Goal: Task Accomplishment & Management: Use online tool/utility

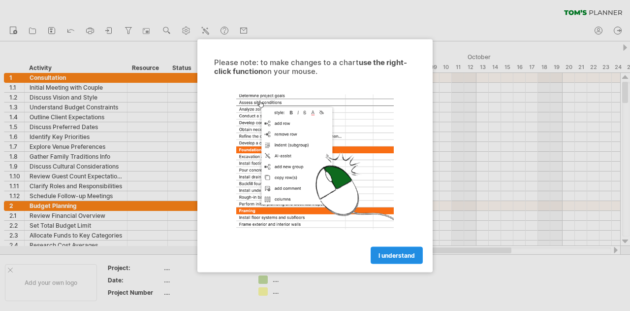
click at [387, 250] on link "I understand" at bounding box center [397, 254] width 52 height 17
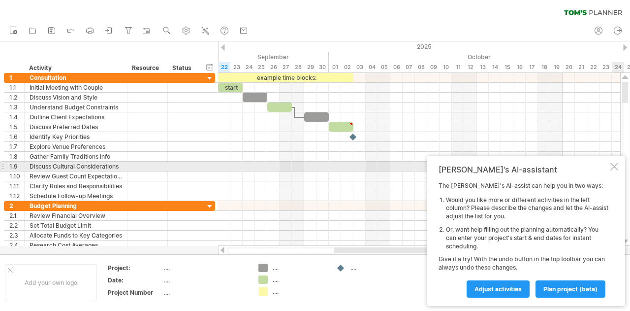
click at [616, 168] on div at bounding box center [614, 166] width 8 height 8
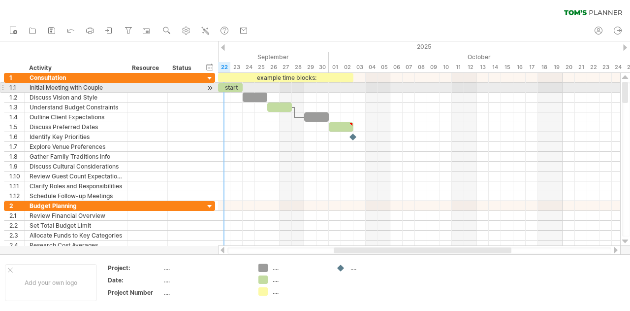
click at [230, 89] on div "start" at bounding box center [230, 87] width 25 height 9
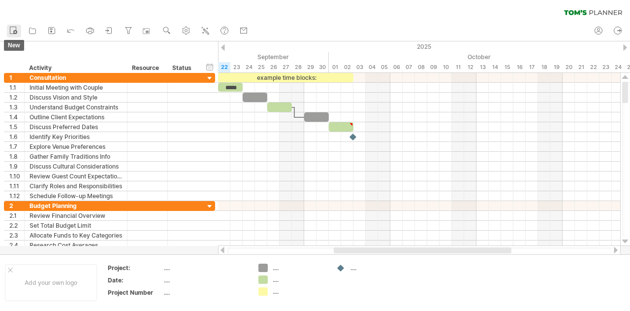
click at [14, 32] on circle at bounding box center [15, 32] width 4 height 4
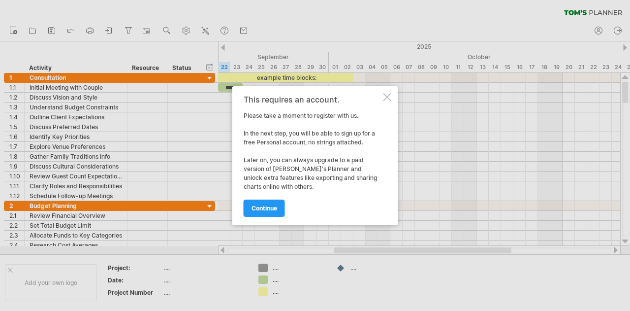
click at [389, 98] on div at bounding box center [387, 97] width 8 height 8
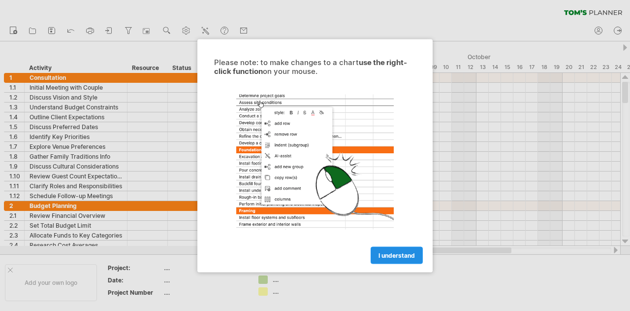
click at [405, 251] on link "I understand" at bounding box center [397, 254] width 52 height 17
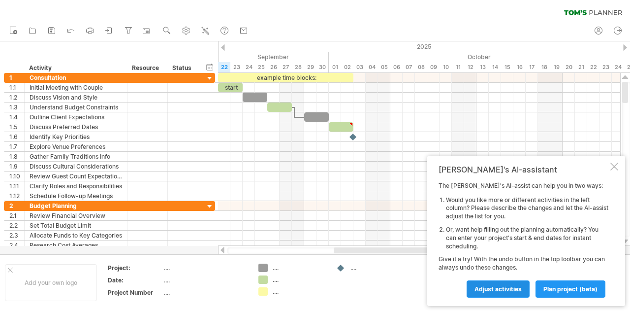
click at [500, 289] on span "Adjust activities" at bounding box center [498, 288] width 47 height 7
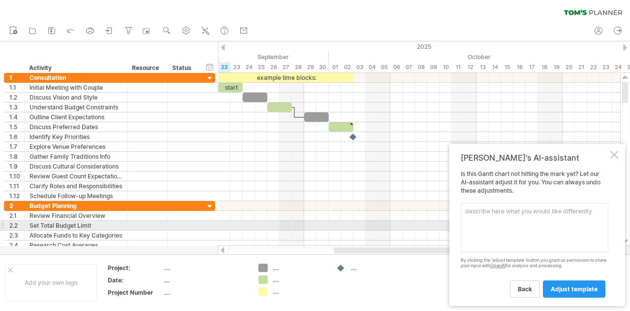
click at [520, 222] on textarea at bounding box center [535, 227] width 148 height 49
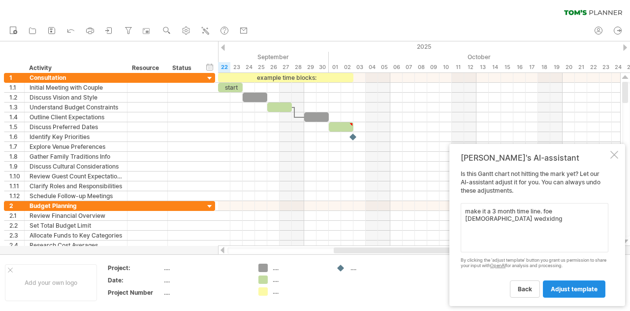
type textarea "make it a 3 month time line. foe hindu wedxidng"
click at [563, 293] on link "adjust template" at bounding box center [574, 288] width 63 height 17
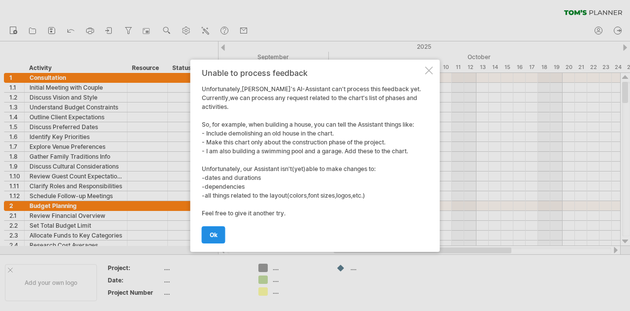
click at [204, 230] on link "ok" at bounding box center [214, 234] width 24 height 17
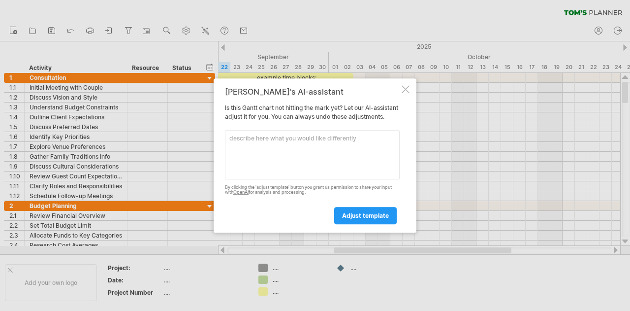
click at [407, 85] on div at bounding box center [406, 89] width 8 height 8
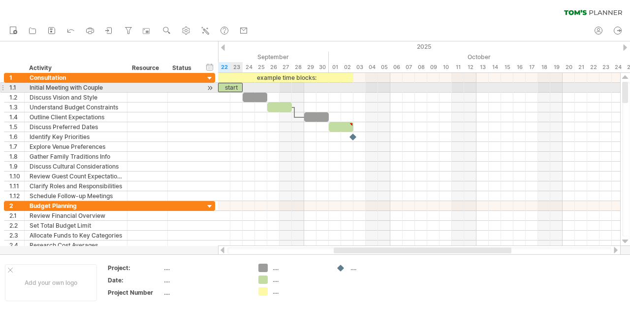
click at [230, 87] on div "start" at bounding box center [230, 87] width 25 height 9
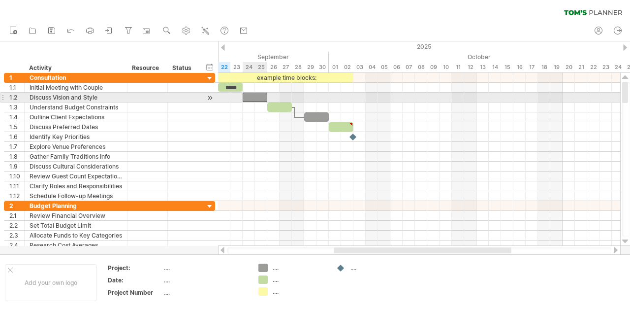
click at [260, 99] on div at bounding box center [255, 97] width 25 height 9
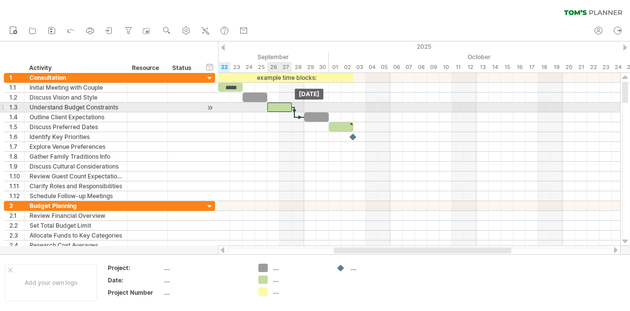
click at [285, 107] on div at bounding box center [279, 106] width 25 height 9
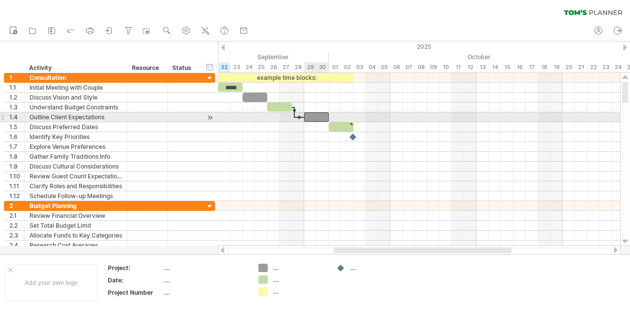
click at [323, 115] on div at bounding box center [316, 116] width 25 height 9
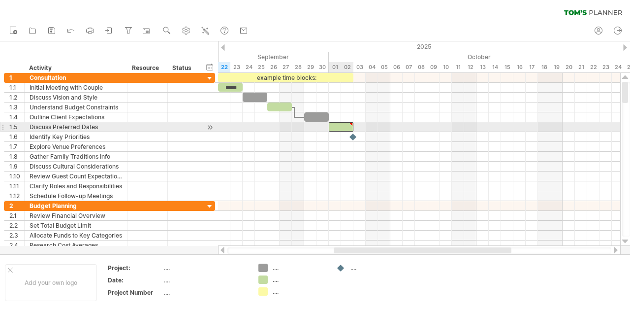
click at [348, 130] on div at bounding box center [341, 126] width 25 height 9
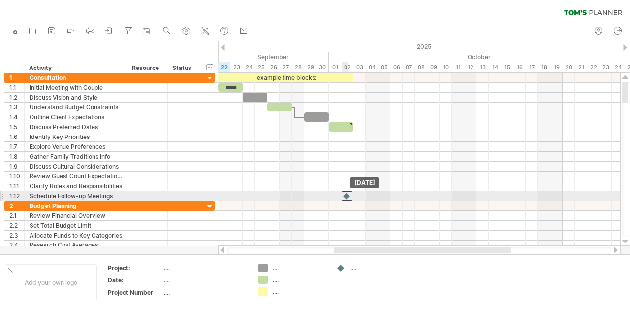
drag, startPoint x: 353, startPoint y: 136, endPoint x: 350, endPoint y: 192, distance: 56.3
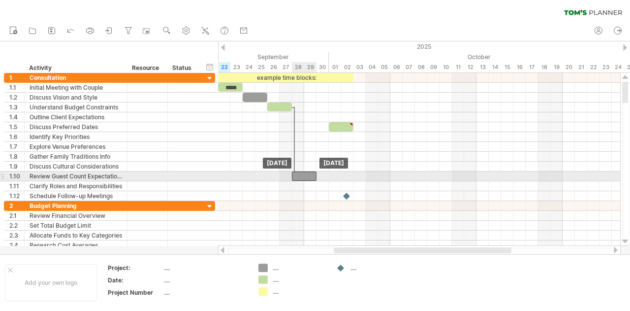
drag, startPoint x: 313, startPoint y: 114, endPoint x: 300, endPoint y: 195, distance: 82.7
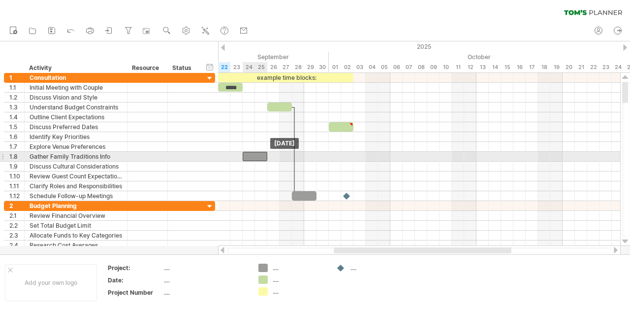
drag, startPoint x: 258, startPoint y: 96, endPoint x: 255, endPoint y: 157, distance: 61.1
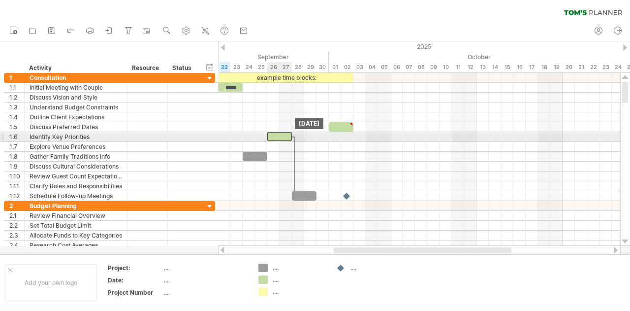
drag, startPoint x: 276, startPoint y: 108, endPoint x: 279, endPoint y: 146, distance: 37.5
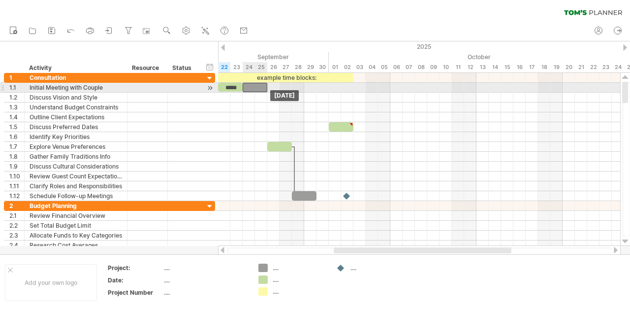
drag, startPoint x: 255, startPoint y: 157, endPoint x: 253, endPoint y: 87, distance: 69.9
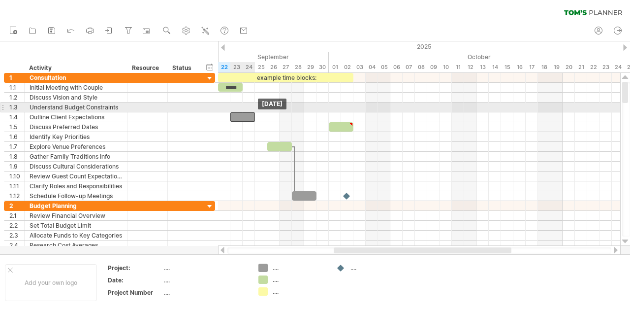
drag, startPoint x: 253, startPoint y: 87, endPoint x: 243, endPoint y: 112, distance: 27.2
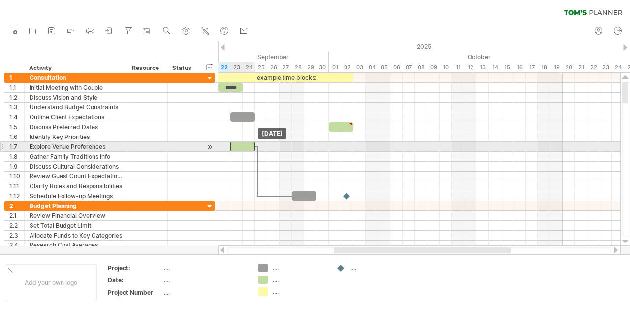
drag, startPoint x: 275, startPoint y: 144, endPoint x: 236, endPoint y: 146, distance: 39.4
click at [236, 146] on div at bounding box center [242, 146] width 25 height 9
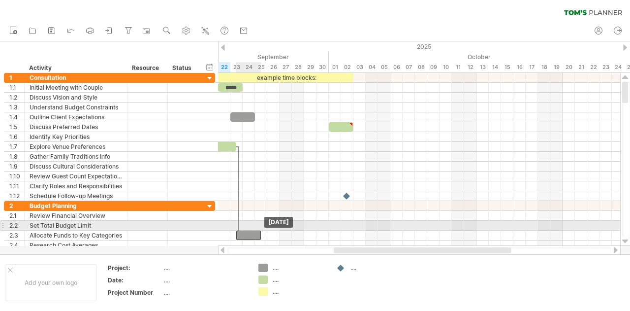
drag, startPoint x: 306, startPoint y: 192, endPoint x: 252, endPoint y: 230, distance: 66.5
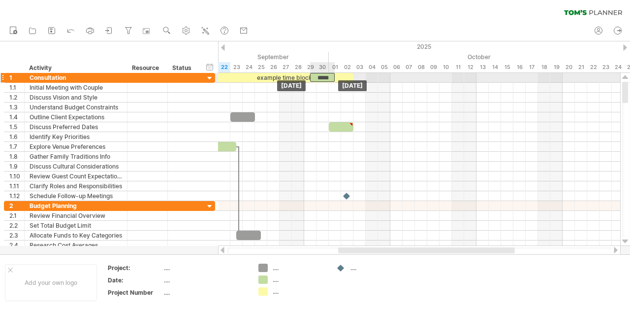
drag, startPoint x: 231, startPoint y: 90, endPoint x: 325, endPoint y: 81, distance: 94.4
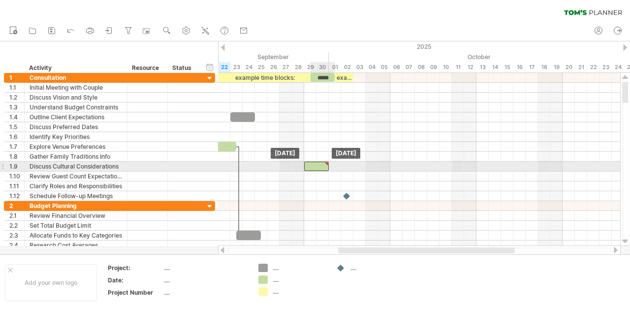
drag, startPoint x: 341, startPoint y: 123, endPoint x: 310, endPoint y: 192, distance: 75.6
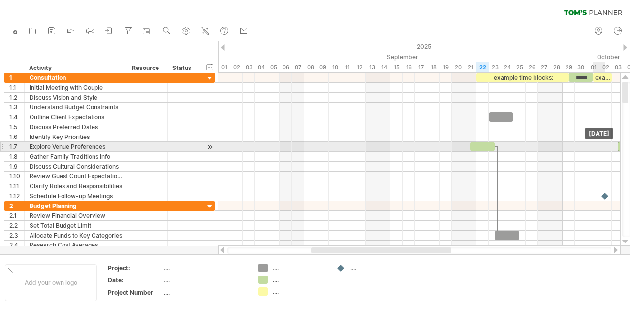
drag, startPoint x: 310, startPoint y: 192, endPoint x: 538, endPoint y: 165, distance: 229.5
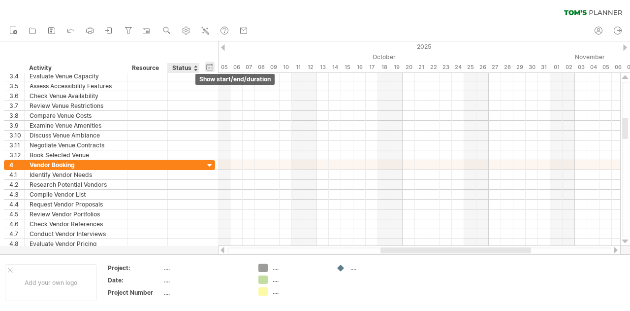
click at [210, 67] on div "hide start/end/duration show start/end/duration" at bounding box center [209, 67] width 9 height 10
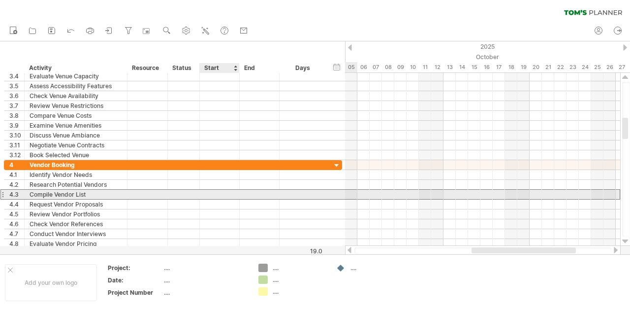
click at [213, 190] on div at bounding box center [220, 194] width 40 height 9
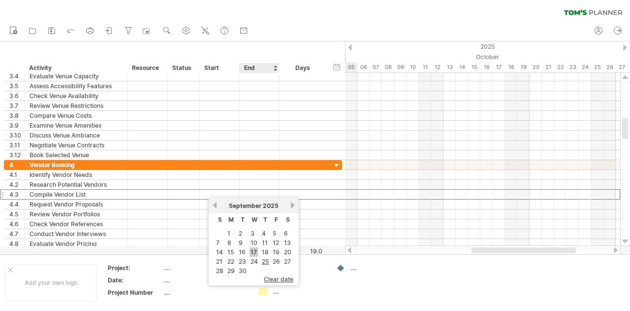
click at [254, 247] on link "17" at bounding box center [254, 251] width 8 height 9
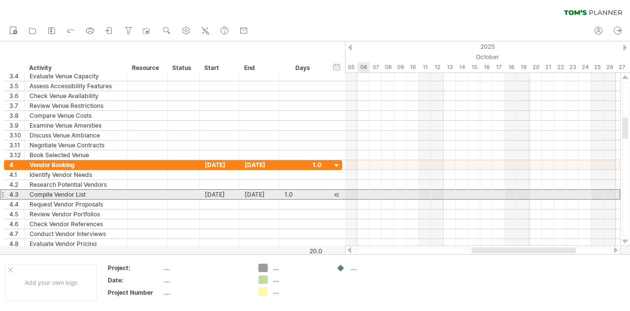
click at [360, 191] on div at bounding box center [482, 194] width 275 height 10
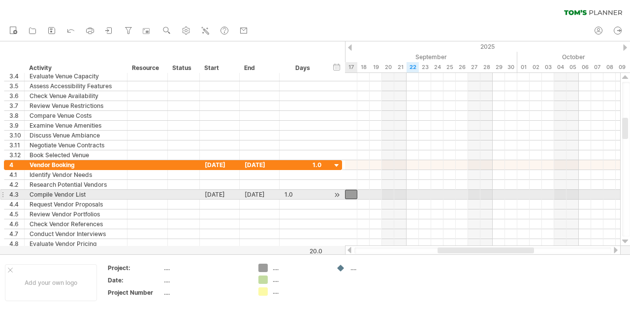
click at [352, 191] on div at bounding box center [351, 194] width 12 height 9
drag, startPoint x: 352, startPoint y: 191, endPoint x: 374, endPoint y: 194, distance: 21.4
click at [374, 194] on div at bounding box center [376, 194] width 12 height 9
click at [256, 193] on div "19-09-25" at bounding box center [260, 194] width 40 height 9
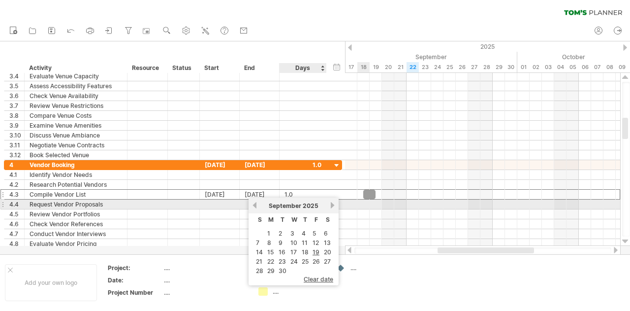
click at [333, 204] on link "next" at bounding box center [332, 204] width 7 height 7
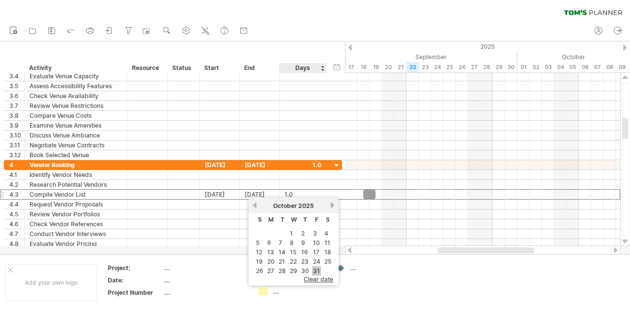
click at [316, 268] on link "31" at bounding box center [316, 270] width 9 height 9
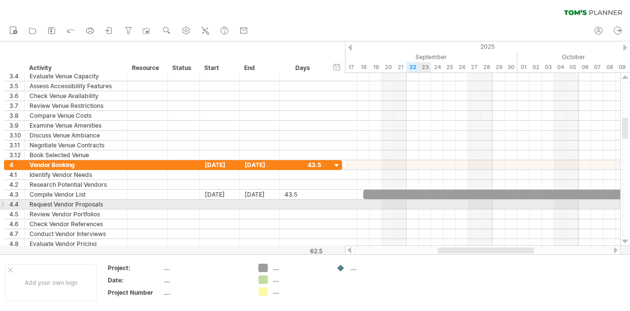
click at [421, 200] on div at bounding box center [482, 204] width 275 height 10
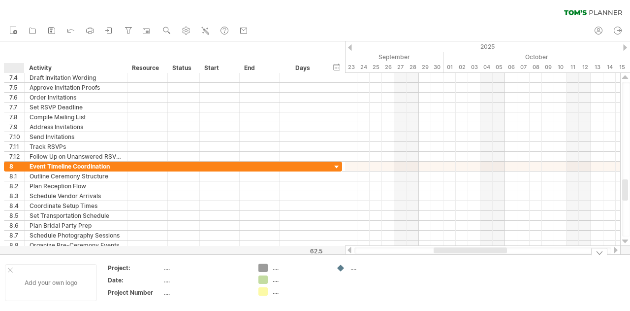
click at [13, 269] on div "Add your own logo" at bounding box center [51, 282] width 92 height 37
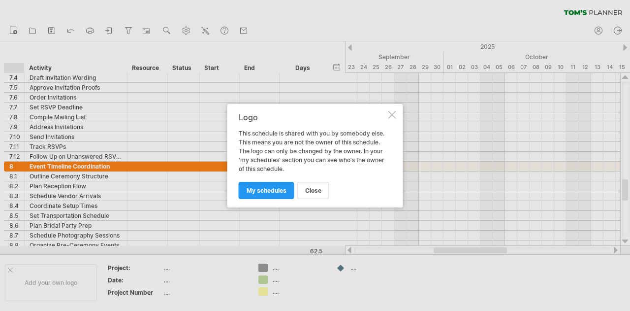
click at [394, 113] on div at bounding box center [392, 115] width 8 height 8
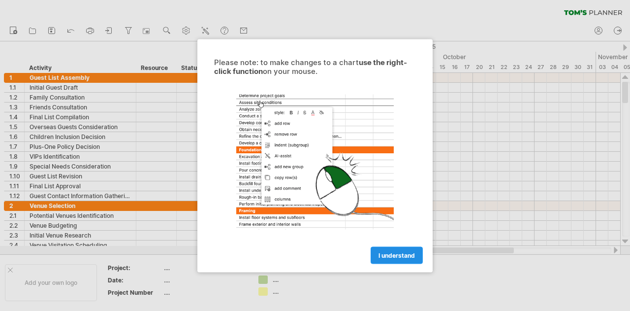
click at [398, 261] on link "I understand" at bounding box center [397, 254] width 52 height 17
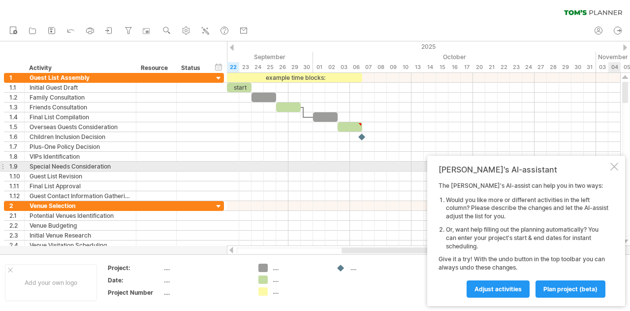
click at [617, 165] on div at bounding box center [614, 166] width 8 height 8
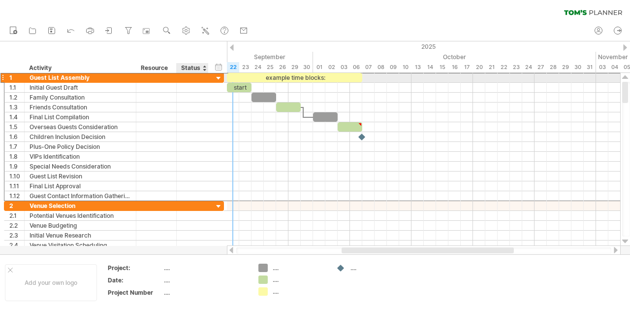
click at [194, 79] on div at bounding box center [193, 77] width 22 height 9
click at [217, 77] on div at bounding box center [218, 78] width 9 height 9
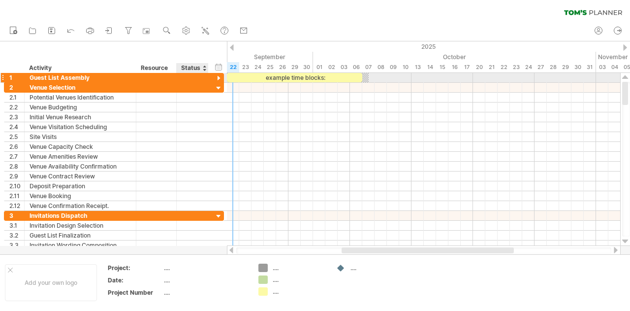
click at [217, 77] on div at bounding box center [218, 78] width 9 height 9
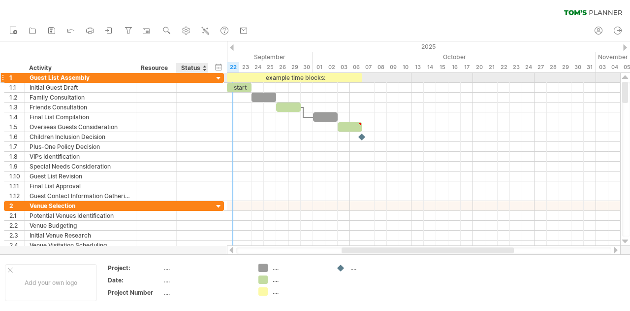
click at [217, 77] on div at bounding box center [218, 78] width 9 height 9
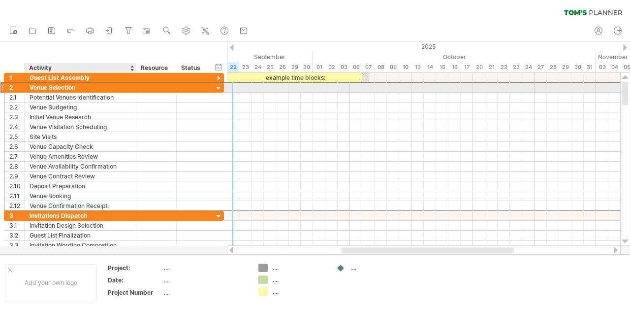
click at [114, 85] on div "Venue Selection" at bounding box center [80, 87] width 101 height 9
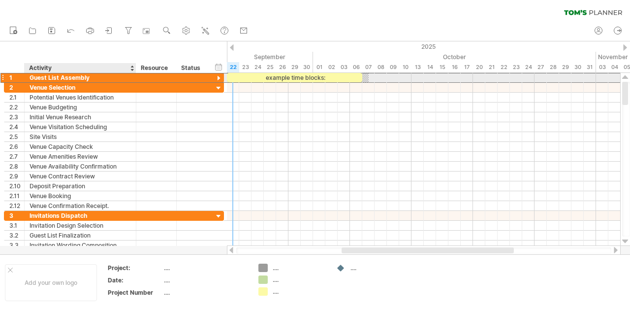
click at [53, 76] on div "Guest List Assembly" at bounding box center [80, 77] width 101 height 9
click at [53, 76] on input "**********" at bounding box center [80, 77] width 101 height 9
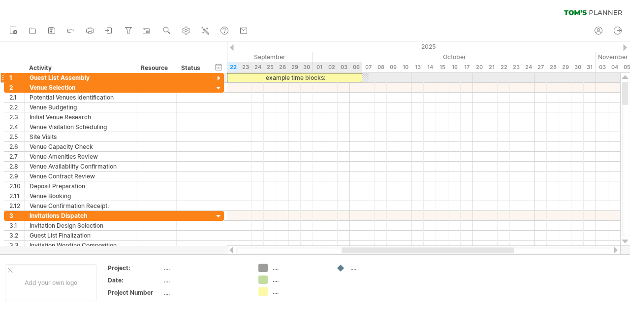
click at [298, 77] on div "example time blocks:" at bounding box center [294, 77] width 135 height 9
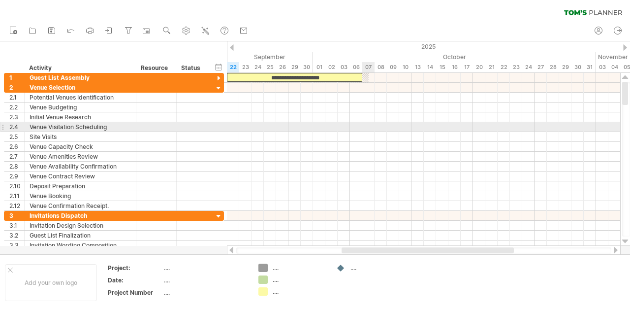
drag, startPoint x: 335, startPoint y: 75, endPoint x: 404, endPoint y: 149, distance: 101.3
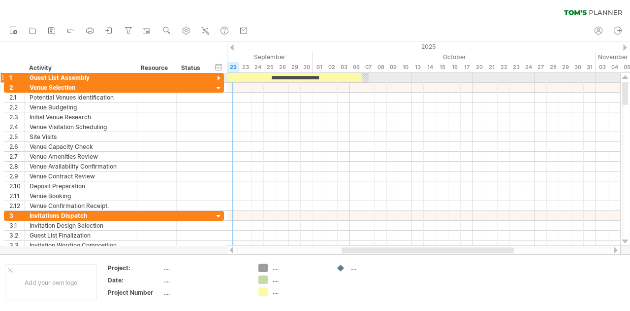
click at [219, 78] on div at bounding box center [218, 78] width 9 height 9
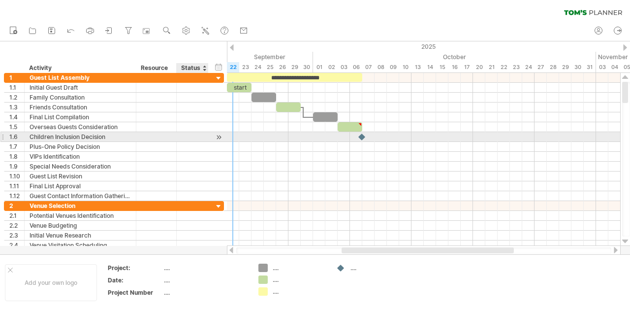
click at [206, 132] on div at bounding box center [207, 137] width 5 height 10
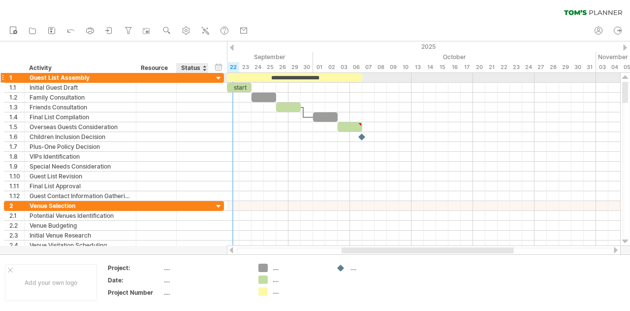
click at [217, 80] on div at bounding box center [218, 78] width 9 height 9
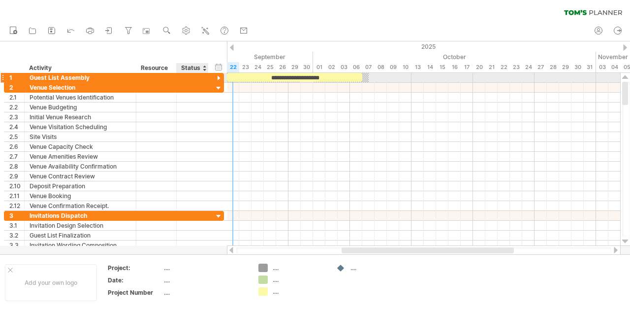
click at [217, 80] on div at bounding box center [218, 78] width 9 height 9
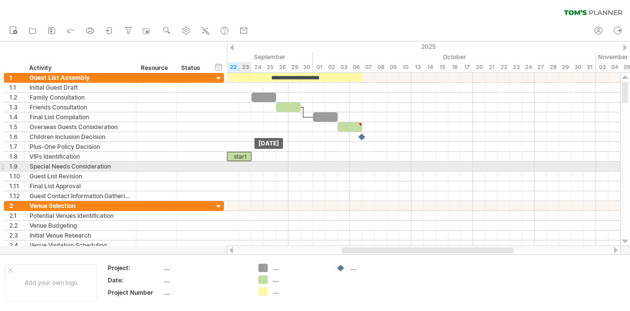
drag, startPoint x: 245, startPoint y: 91, endPoint x: 249, endPoint y: 162, distance: 71.5
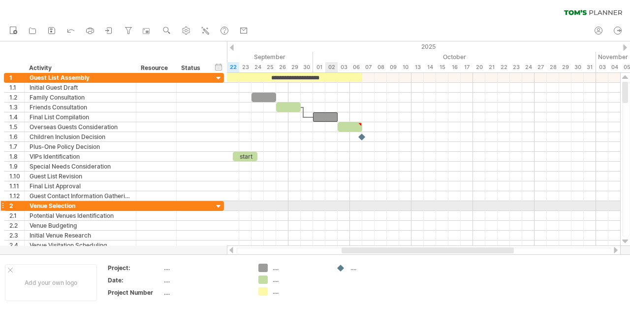
drag, startPoint x: 329, startPoint y: 117, endPoint x: 336, endPoint y: 199, distance: 82.5
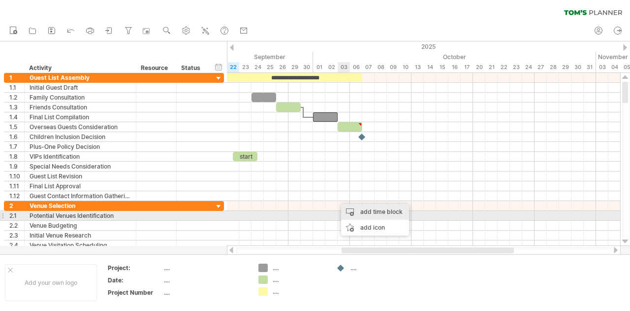
click at [373, 211] on div "add time block" at bounding box center [375, 212] width 68 height 16
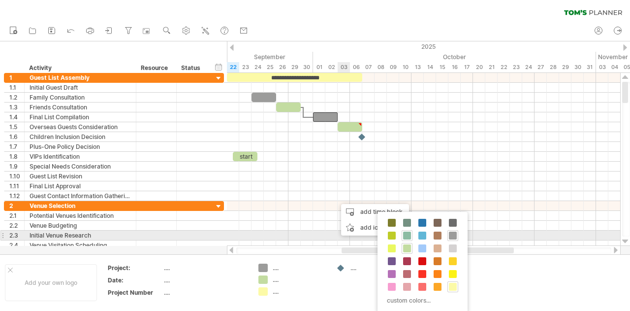
click at [407, 233] on span at bounding box center [407, 235] width 8 height 8
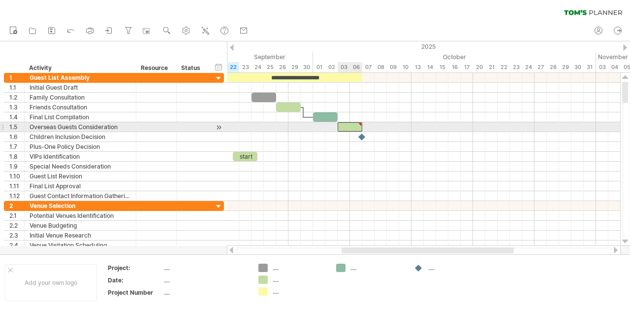
click at [353, 128] on div at bounding box center [350, 126] width 25 height 9
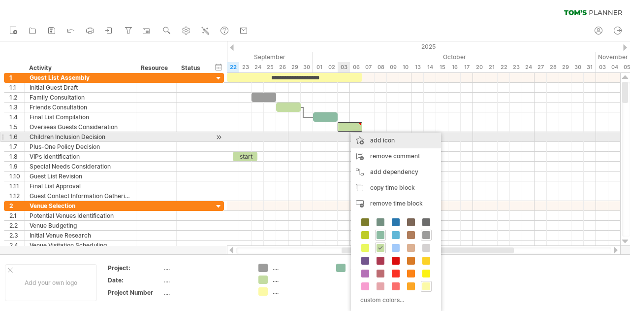
click at [399, 141] on div "add icon" at bounding box center [396, 140] width 90 height 16
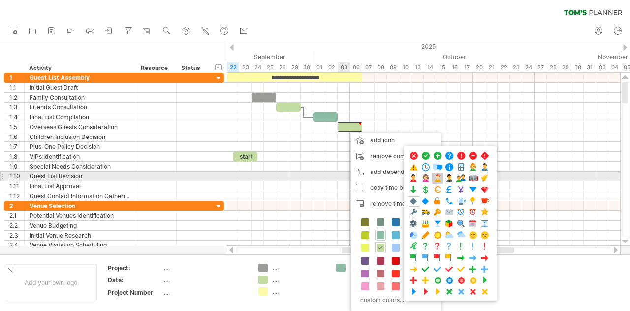
click at [438, 176] on span at bounding box center [438, 178] width 10 height 9
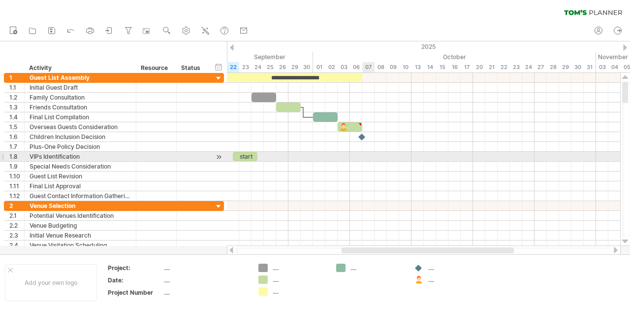
click at [369, 158] on div at bounding box center [423, 157] width 393 height 10
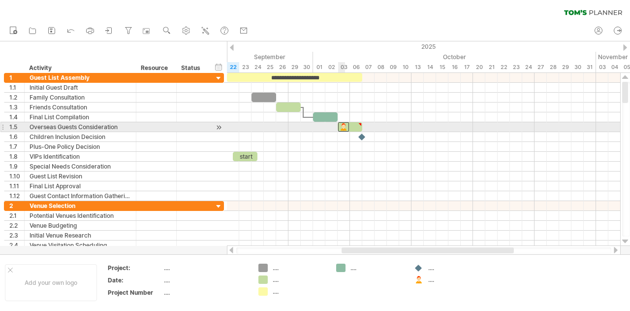
click at [346, 126] on div at bounding box center [343, 126] width 11 height 9
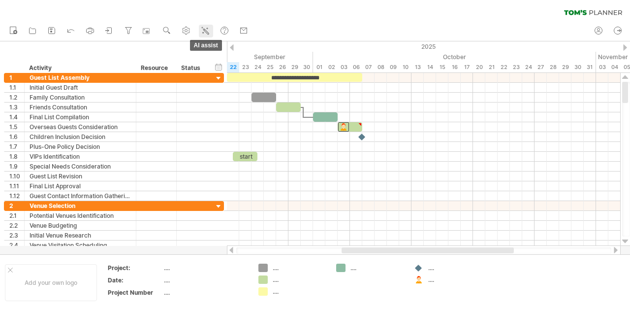
click at [213, 32] on link "AI assist" at bounding box center [206, 31] width 14 height 13
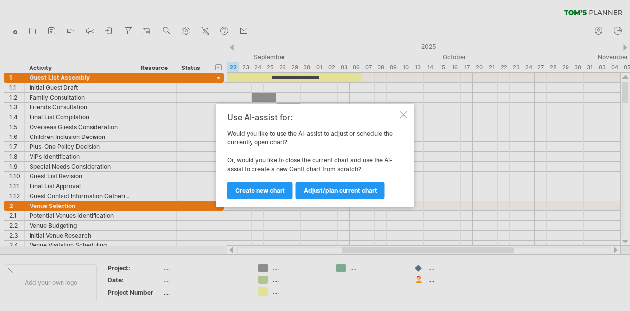
click at [185, 34] on div at bounding box center [315, 155] width 630 height 311
